Goal: Information Seeking & Learning: Learn about a topic

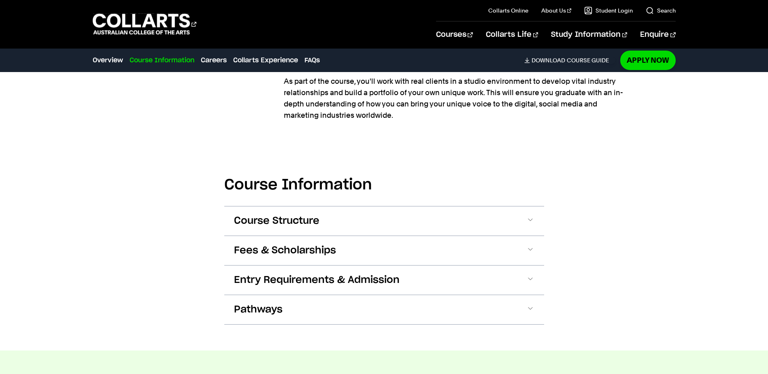
scroll to position [851, 0]
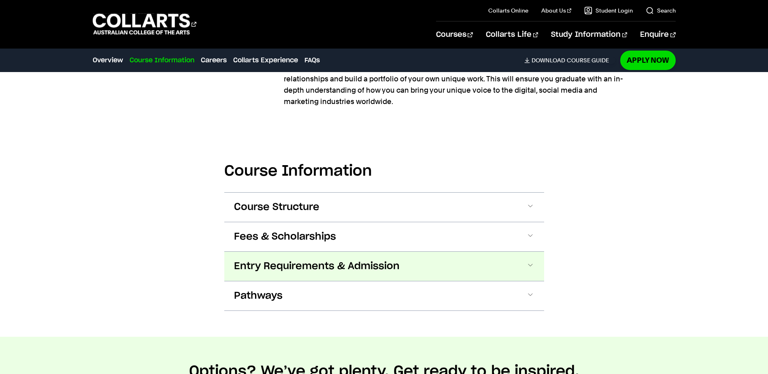
click at [530, 261] on span at bounding box center [531, 266] width 8 height 11
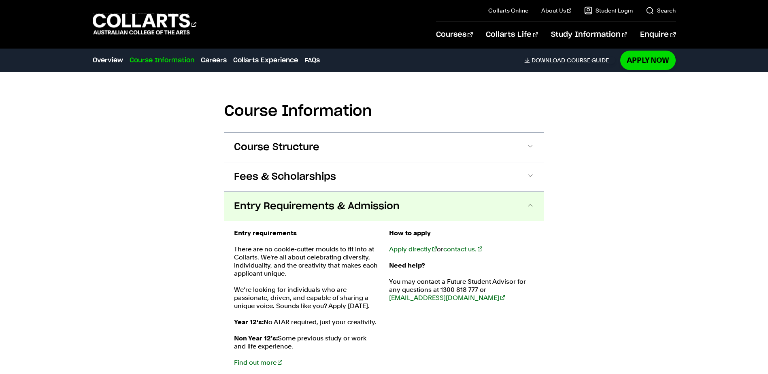
scroll to position [910, 0]
click at [529, 202] on span at bounding box center [531, 207] width 8 height 11
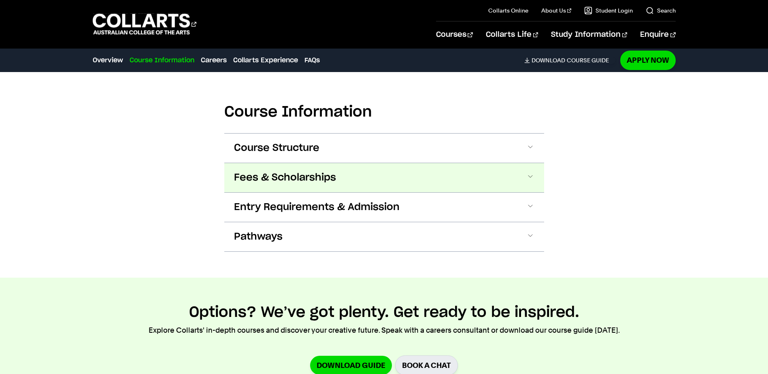
click at [529, 173] on span at bounding box center [531, 178] width 8 height 11
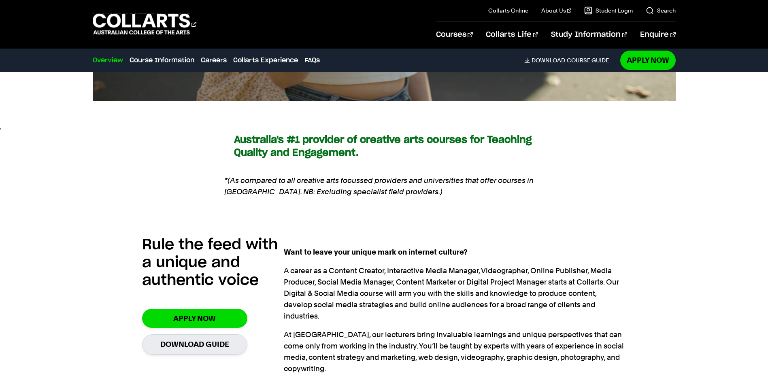
scroll to position [516, 0]
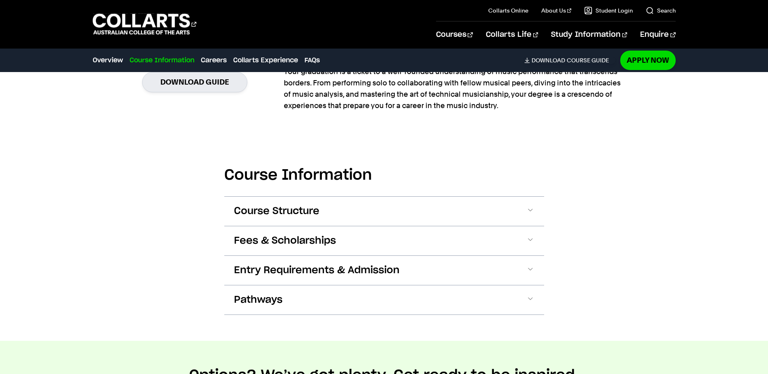
scroll to position [689, 0]
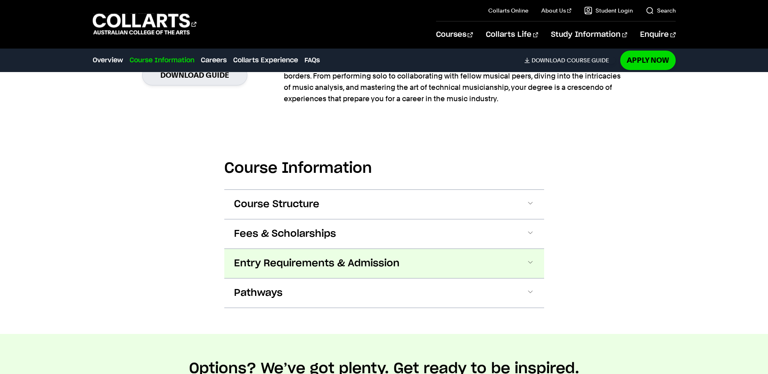
click at [532, 263] on span at bounding box center [531, 263] width 8 height 11
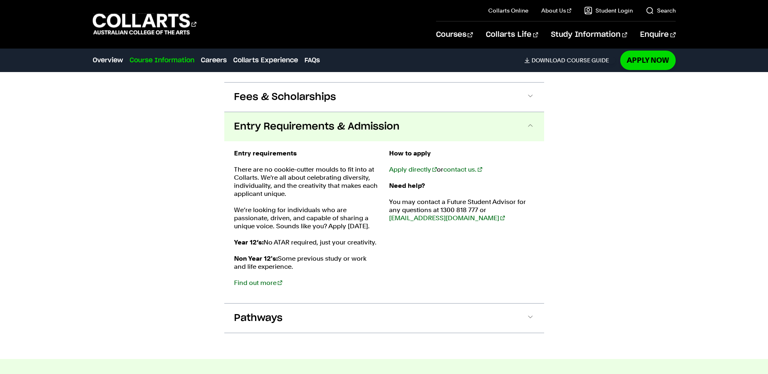
scroll to position [865, 0]
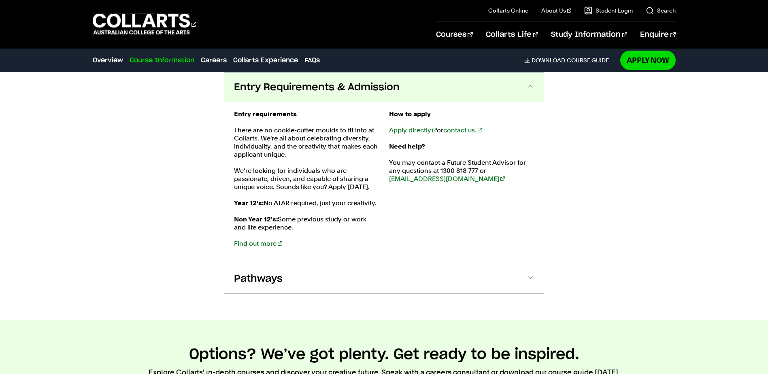
click at [530, 87] on span at bounding box center [531, 87] width 8 height 11
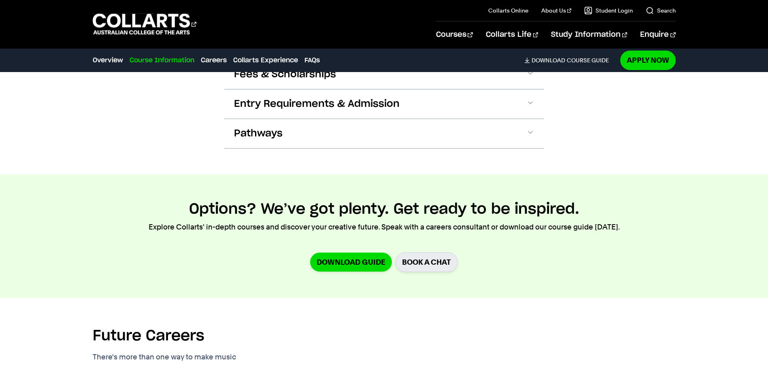
scroll to position [743, 0]
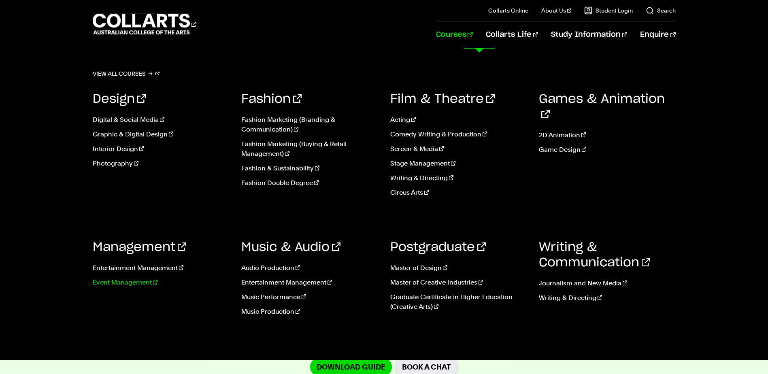
click at [121, 283] on link "Event Management" at bounding box center [161, 283] width 137 height 10
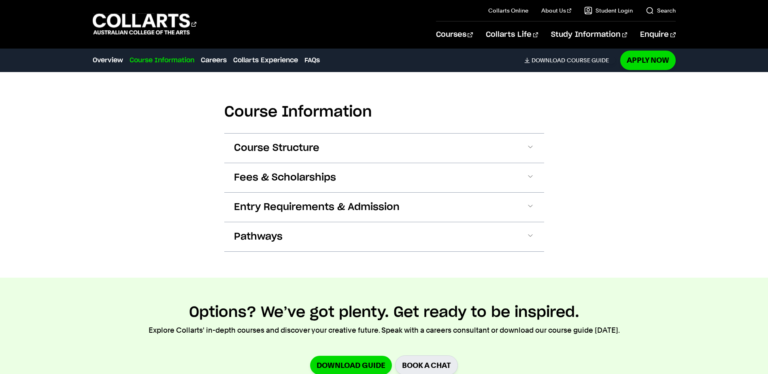
scroll to position [851, 0]
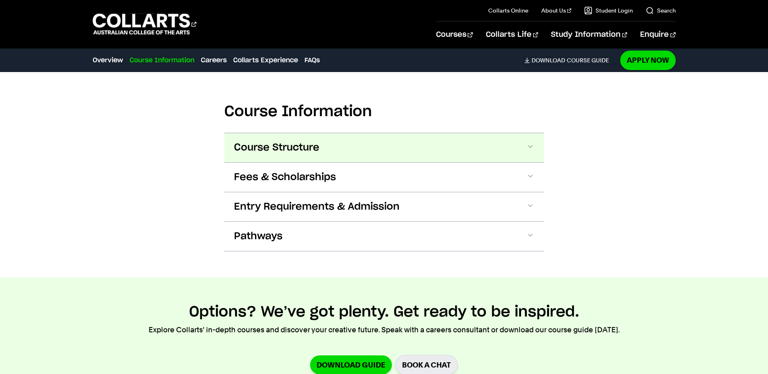
click at [531, 148] on span at bounding box center [531, 148] width 8 height 11
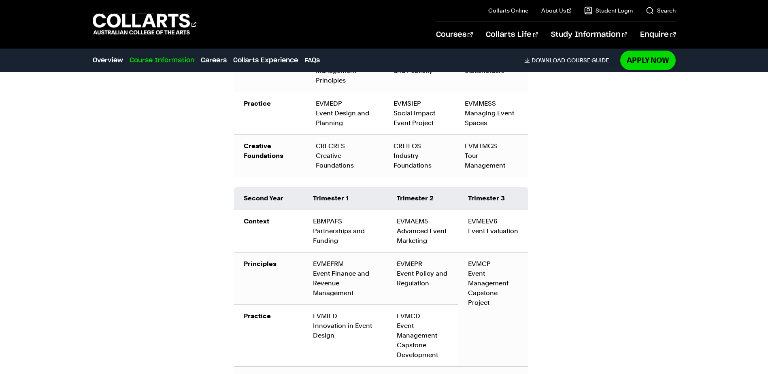
scroll to position [1194, 0]
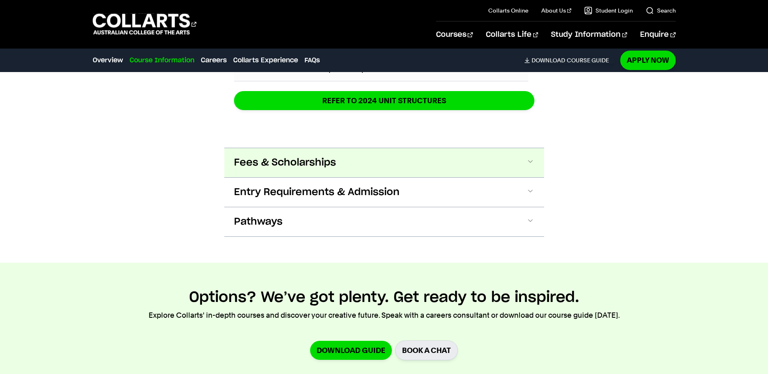
click at [530, 160] on span at bounding box center [531, 163] width 8 height 11
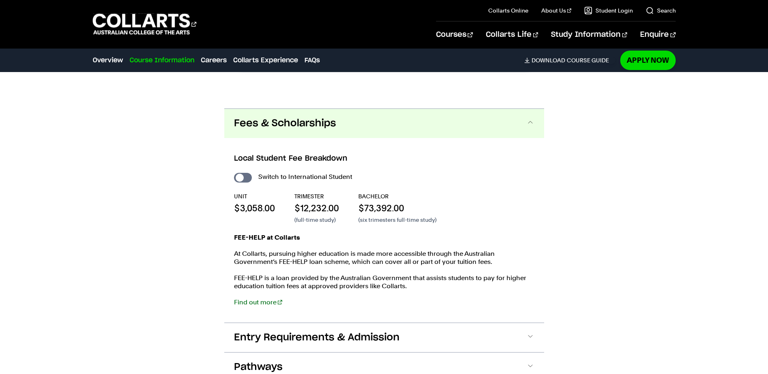
scroll to position [1553, 0]
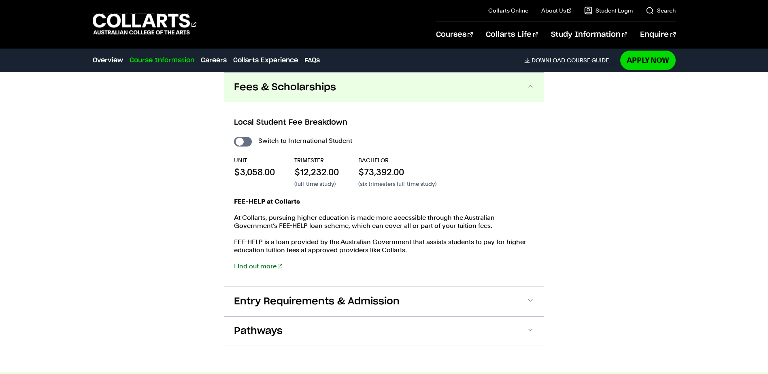
click at [532, 87] on span at bounding box center [531, 87] width 8 height 11
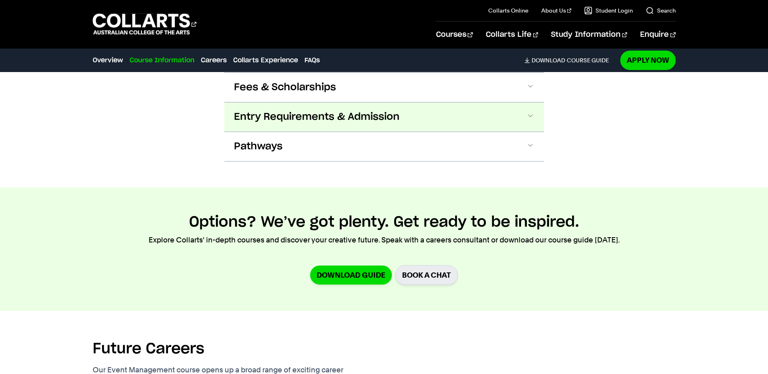
click at [533, 118] on span at bounding box center [531, 117] width 8 height 11
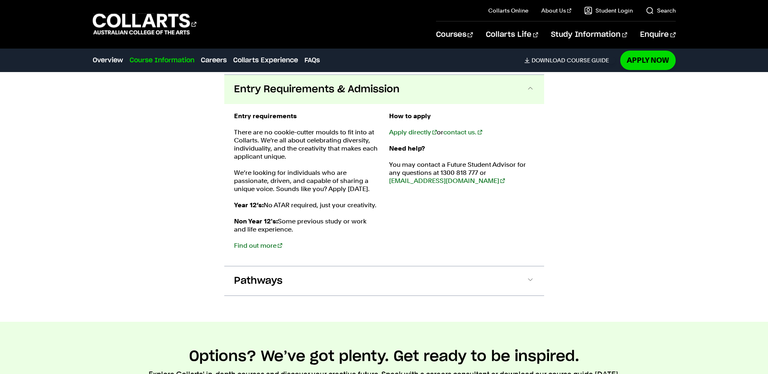
scroll to position [1583, 0]
